Goal: Information Seeking & Learning: Learn about a topic

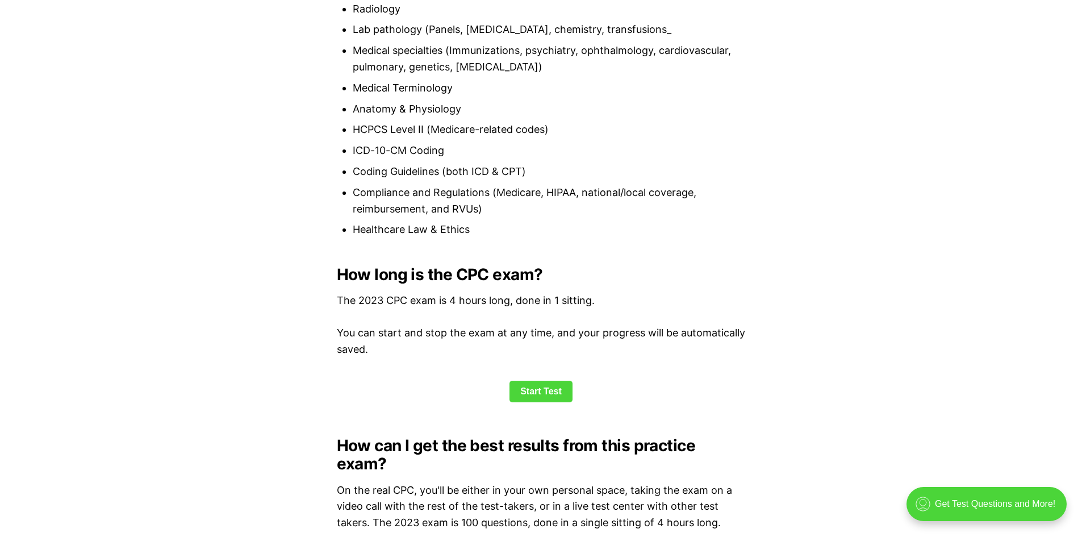
scroll to position [1306, 0]
click at [540, 390] on link "Start Test" at bounding box center [540, 392] width 63 height 22
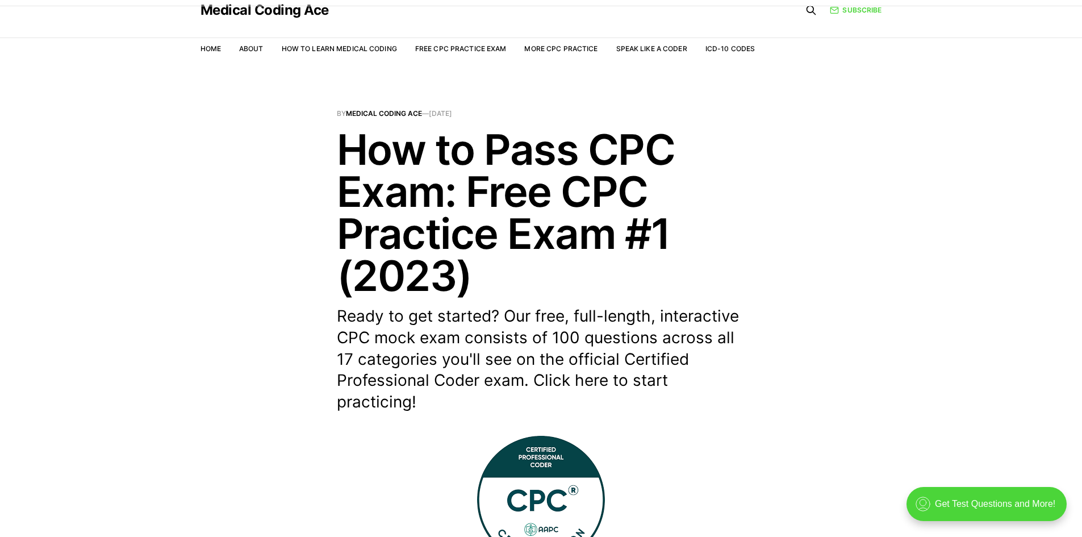
scroll to position [57, 0]
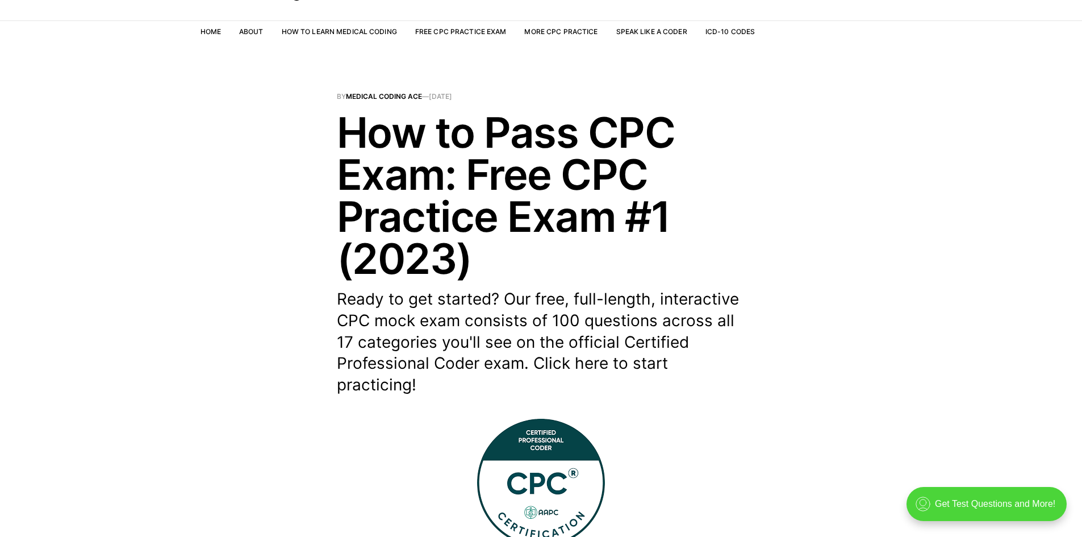
scroll to position [1306, 0]
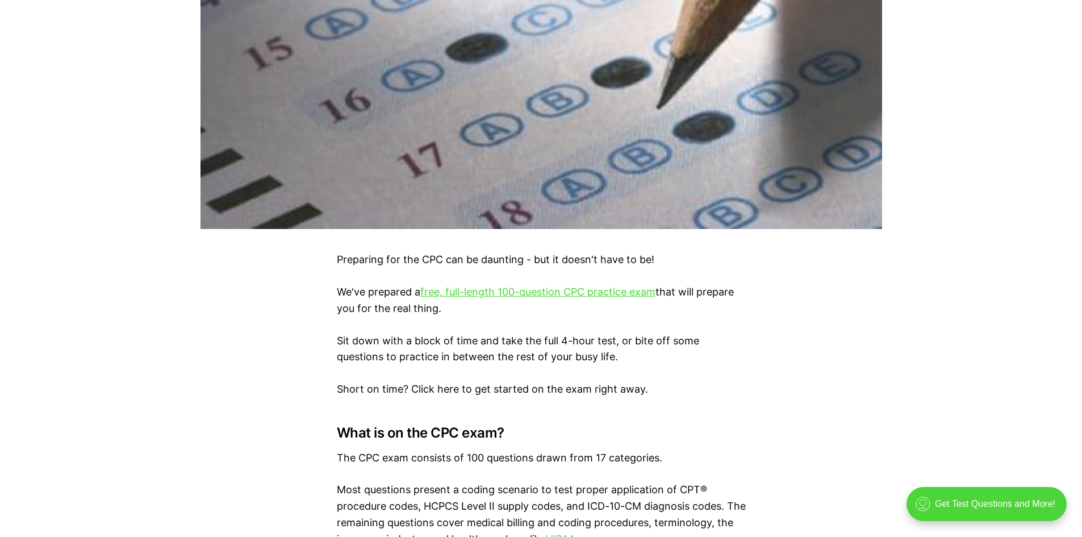
scroll to position [511, 0]
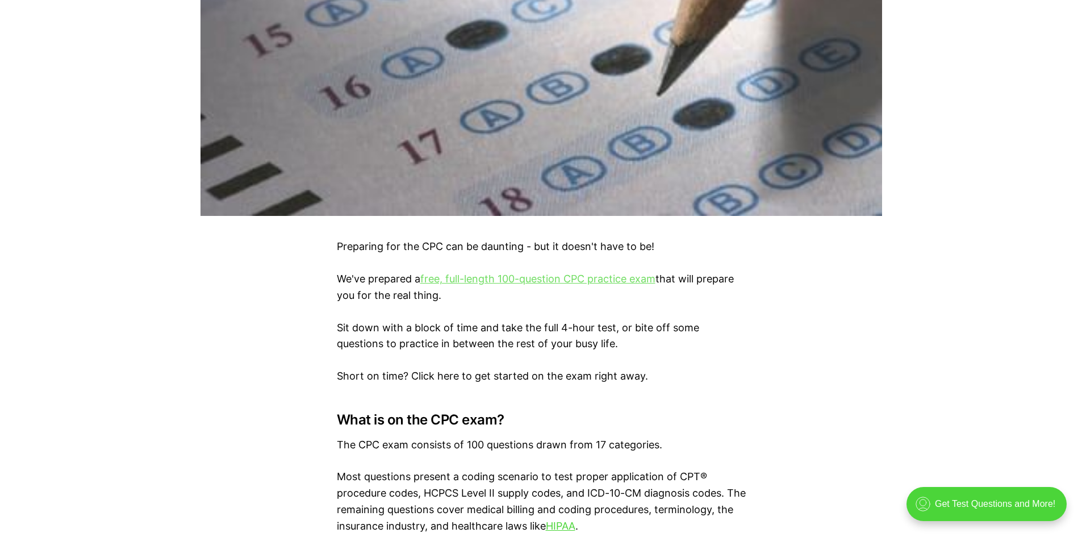
click at [546, 281] on link "free, full-length 100-question CPC practice exam" at bounding box center [537, 279] width 235 height 12
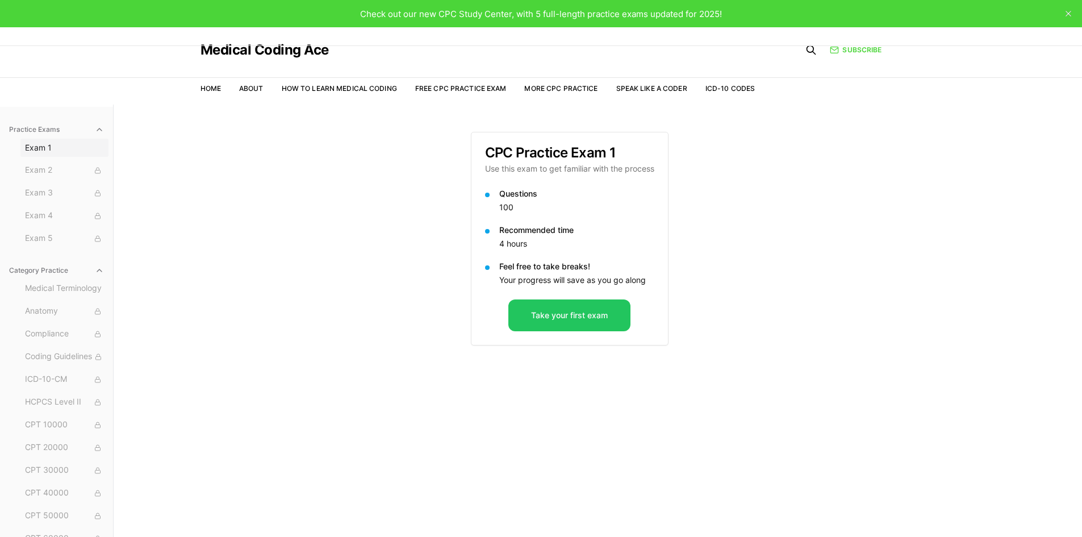
click at [35, 147] on span "Exam 1" at bounding box center [64, 147] width 79 height 11
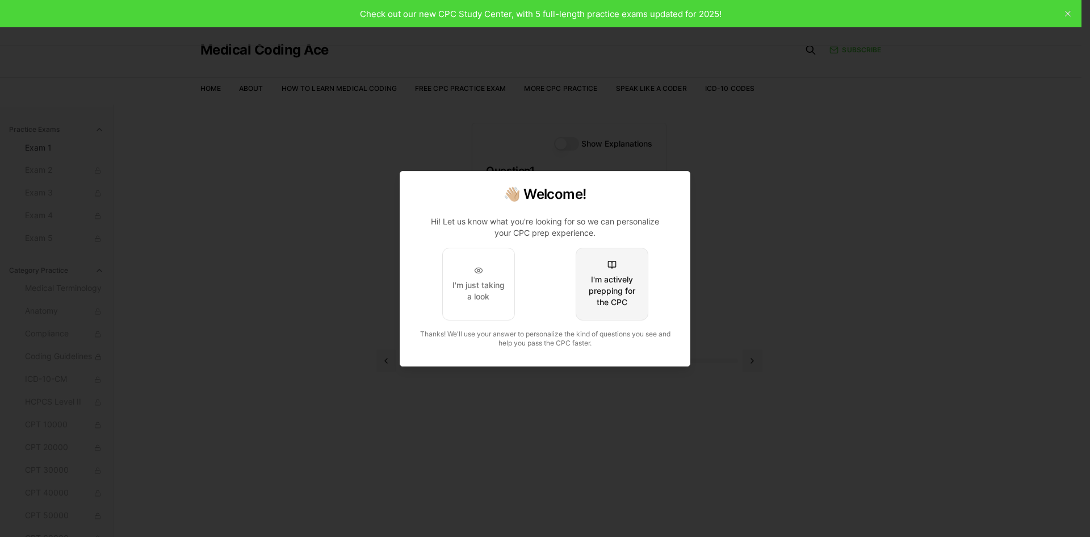
click at [621, 275] on div "I'm actively prepping for the CPC" at bounding box center [612, 291] width 53 height 34
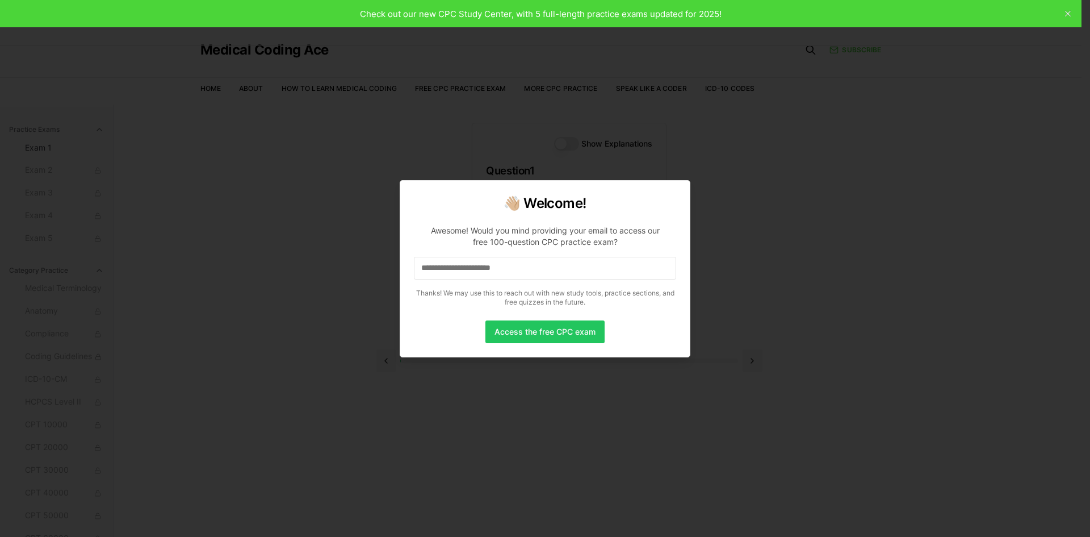
click at [517, 265] on input at bounding box center [545, 268] width 262 height 23
click at [580, 272] on input at bounding box center [545, 268] width 262 height 23
click at [699, 190] on div at bounding box center [545, 268] width 1090 height 537
click at [1069, 12] on div at bounding box center [545, 268] width 1090 height 537
click at [643, 241] on div "Awesome! Would you mind providing your email to access our free 100-question CP…" at bounding box center [545, 236] width 244 height 23
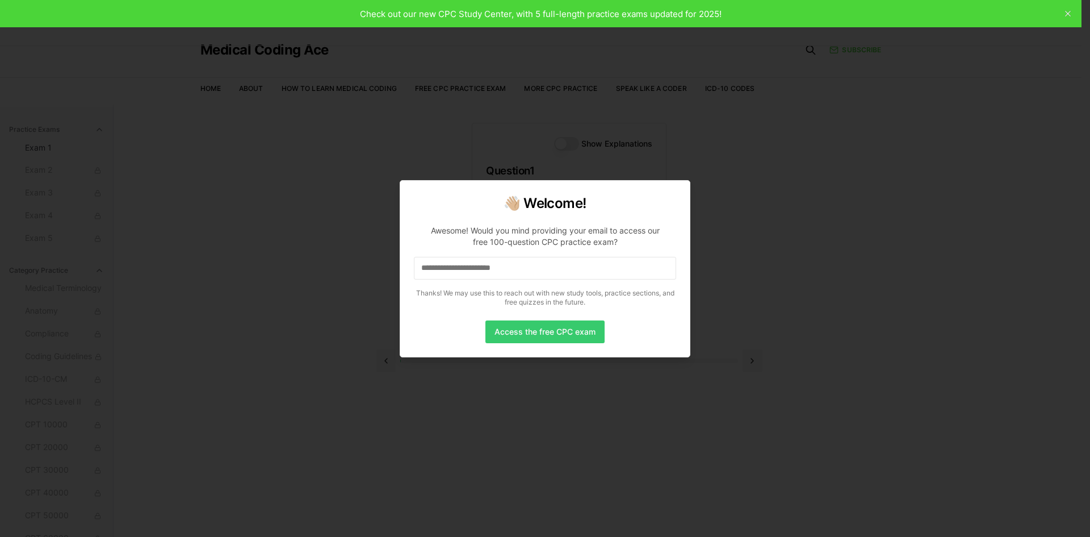
click at [569, 337] on button "Access the free CPC exam" at bounding box center [545, 331] width 119 height 23
click at [505, 222] on p "Awesome! Would you mind providing your email to access our free 100-question CP…" at bounding box center [545, 263] width 262 height 95
click at [314, 153] on div at bounding box center [545, 268] width 1090 height 537
click at [315, 153] on div at bounding box center [545, 268] width 1090 height 537
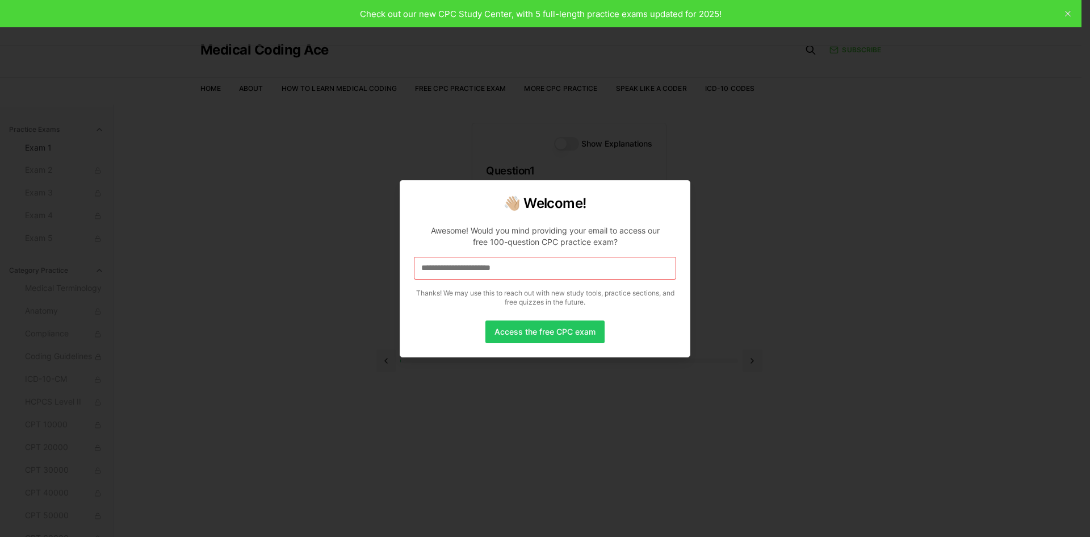
click at [315, 153] on div at bounding box center [545, 268] width 1090 height 537
